Goal: Navigation & Orientation: Find specific page/section

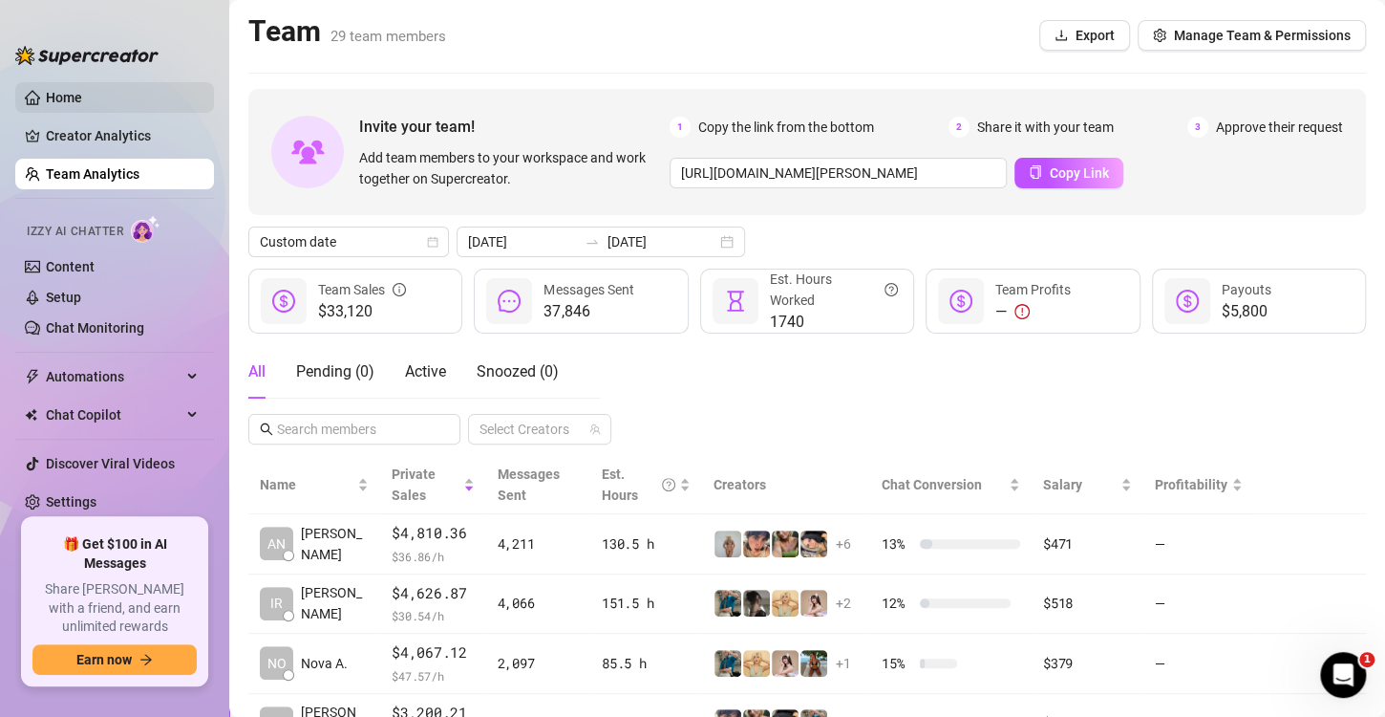
click at [82, 105] on link "Home" at bounding box center [64, 97] width 36 height 15
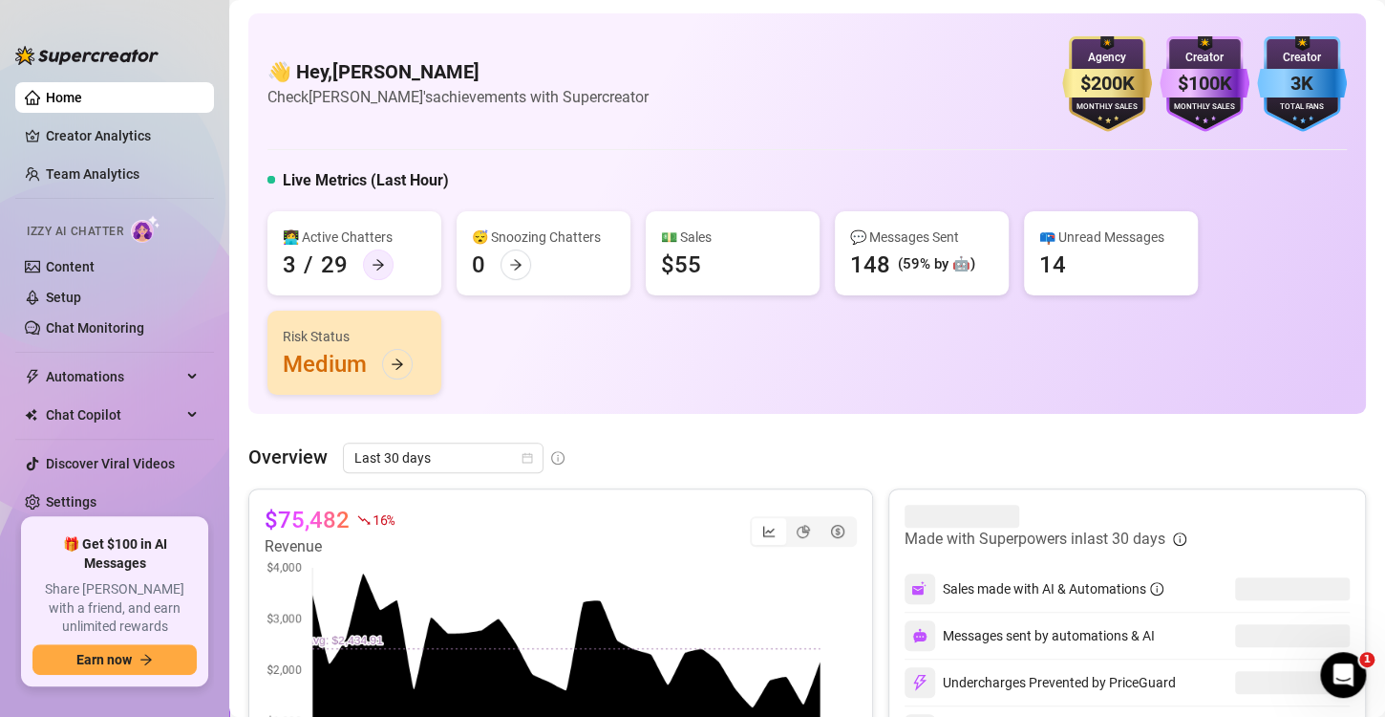
click at [376, 270] on icon "arrow-right" at bounding box center [378, 264] width 13 height 13
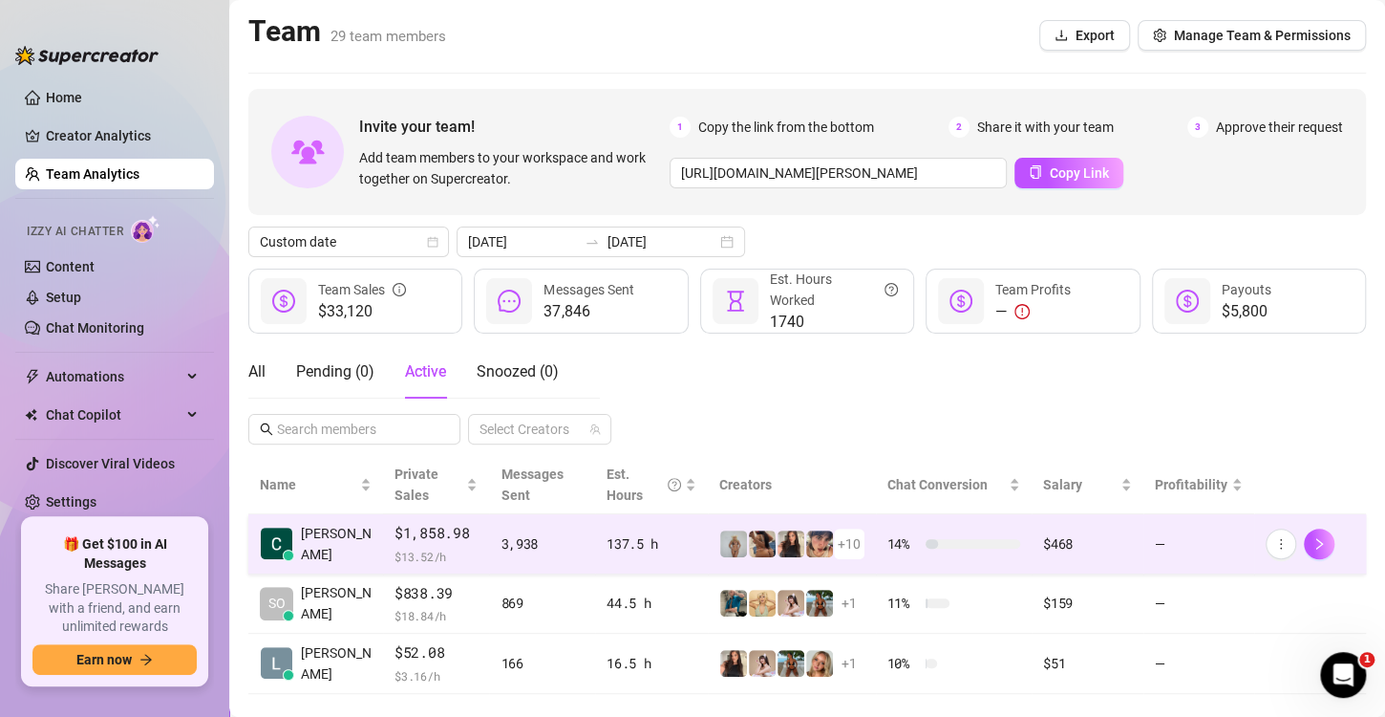
scroll to position [32, 0]
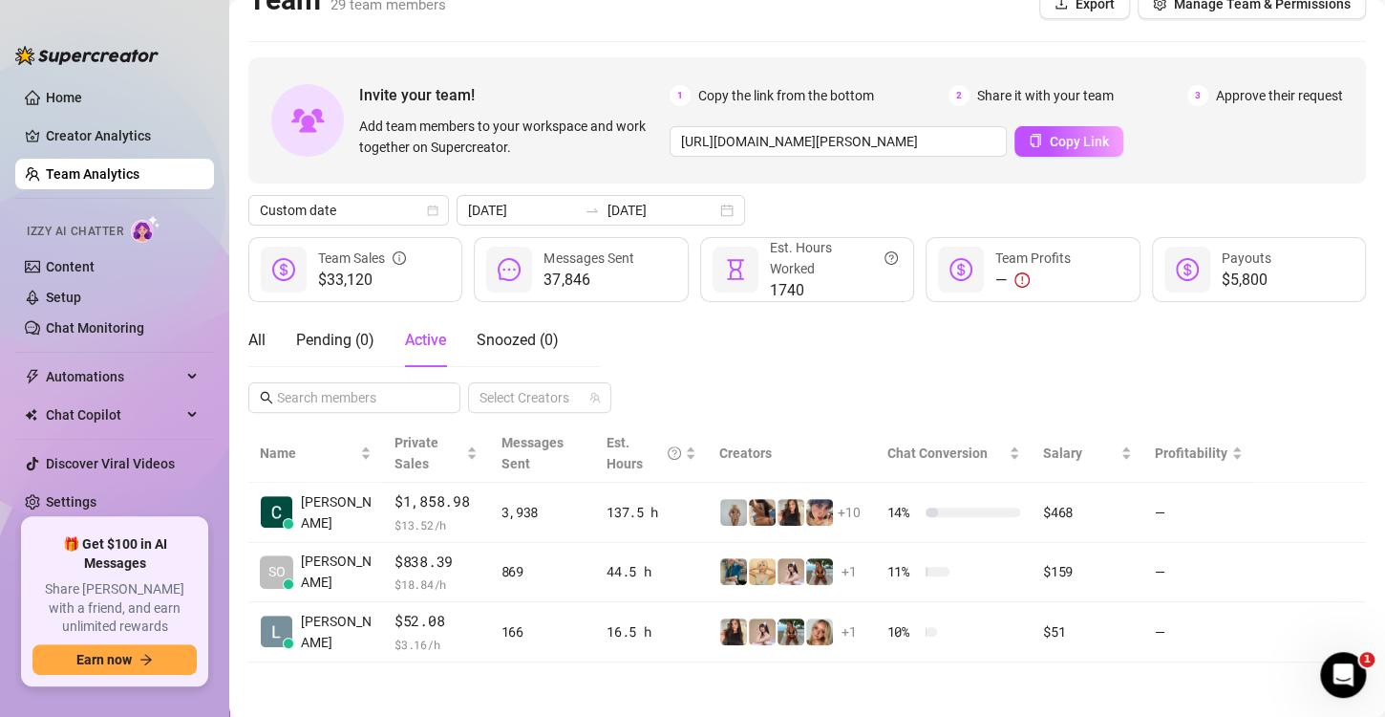
click at [195, 19] on div "Home Creator Analytics Team Analytics Izzy AI Chatter Content Setup Chat Monito…" at bounding box center [114, 358] width 199 height 682
click at [82, 103] on link "Home" at bounding box center [64, 97] width 36 height 15
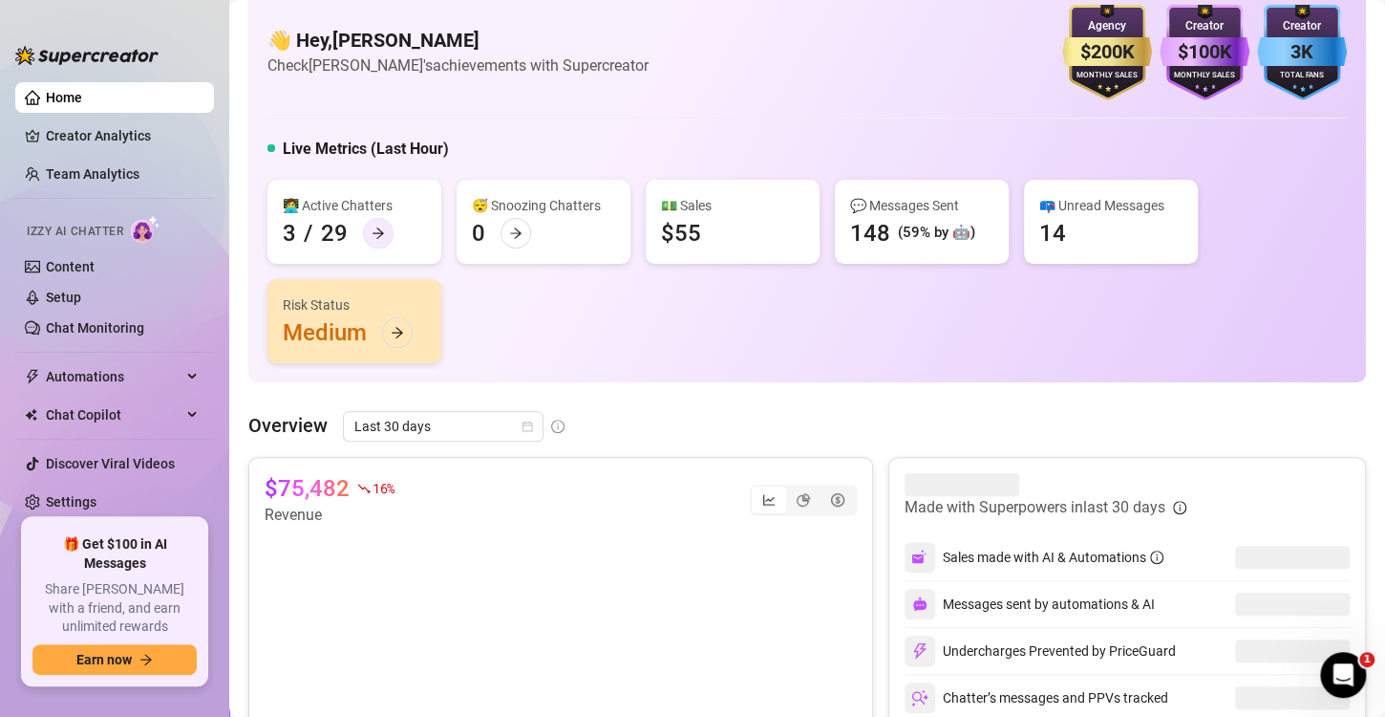
click at [378, 229] on icon "arrow-right" at bounding box center [378, 232] width 13 height 13
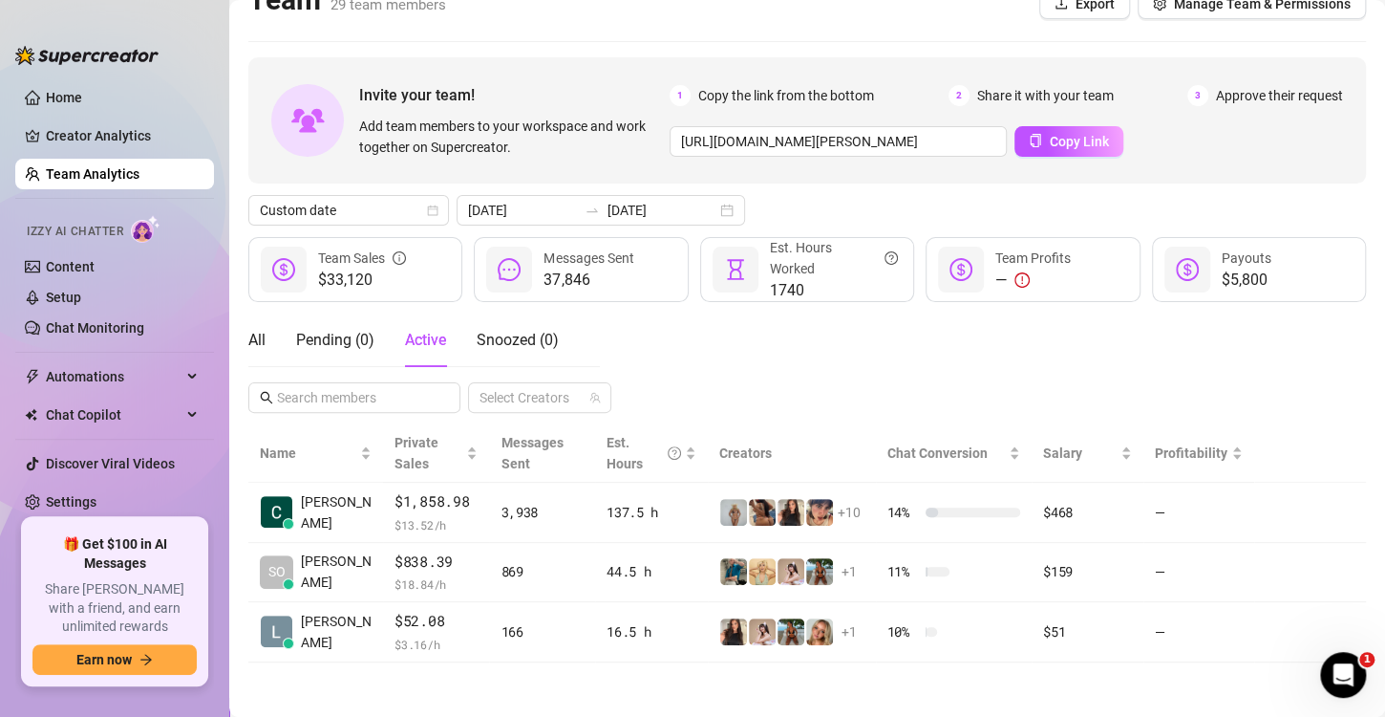
scroll to position [32, 0]
